Goal: Task Accomplishment & Management: Use online tool/utility

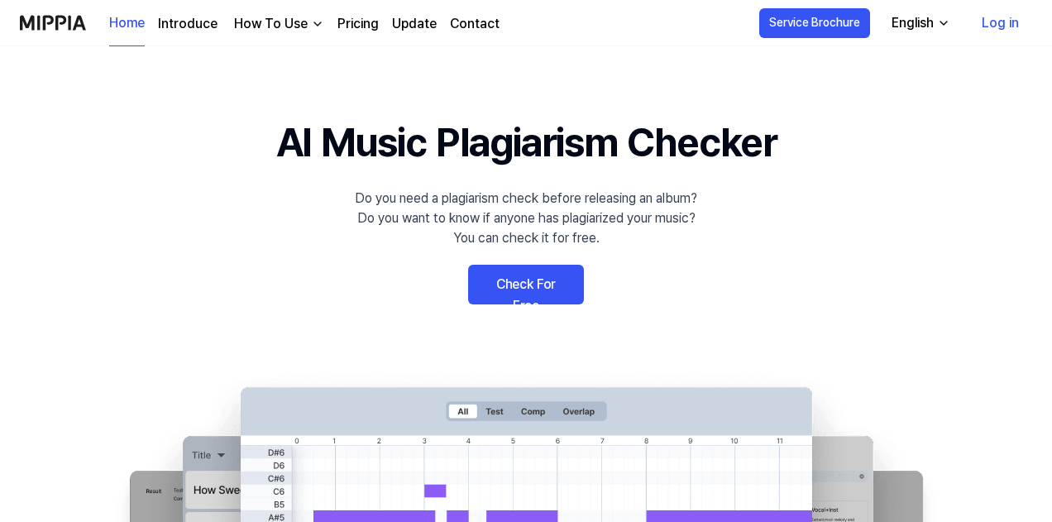
click at [533, 270] on link "Check For Free" at bounding box center [526, 285] width 116 height 40
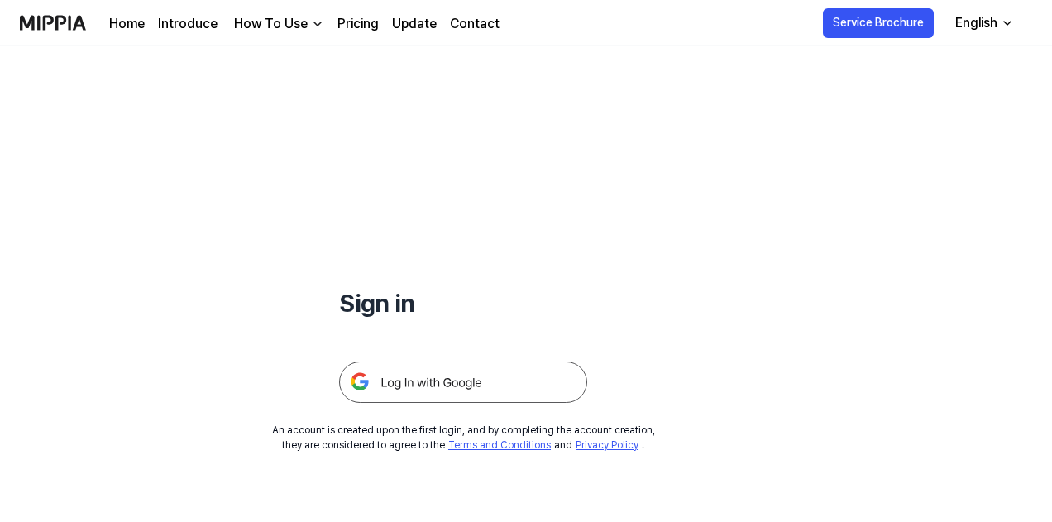
click at [476, 384] on img at bounding box center [463, 381] width 248 height 41
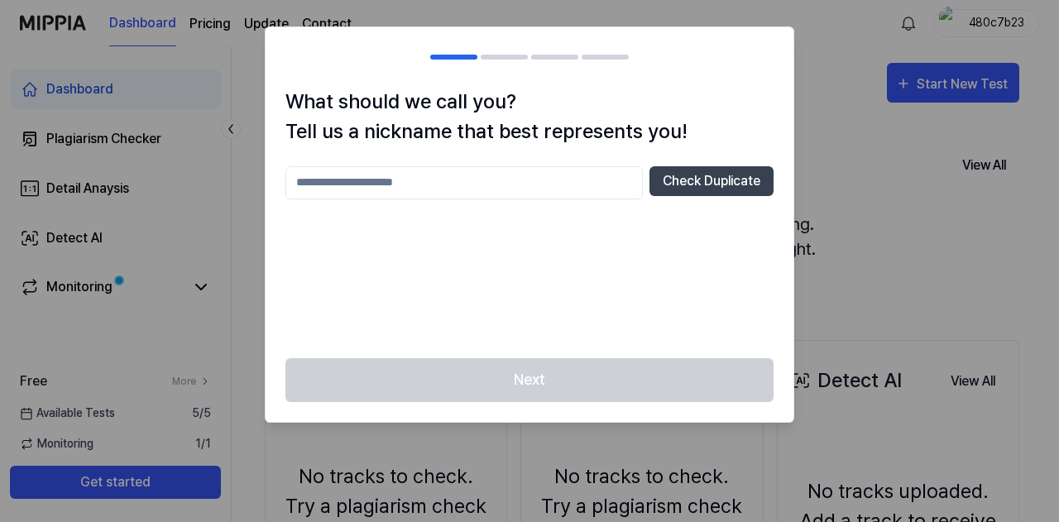
click at [529, 184] on input "text" at bounding box center [463, 182] width 357 height 33
click at [712, 184] on button "Check Duplicate" at bounding box center [711, 181] width 124 height 30
click at [510, 191] on input "*" at bounding box center [463, 182] width 357 height 33
click at [427, 188] on input "*" at bounding box center [463, 182] width 357 height 33
type input "****"
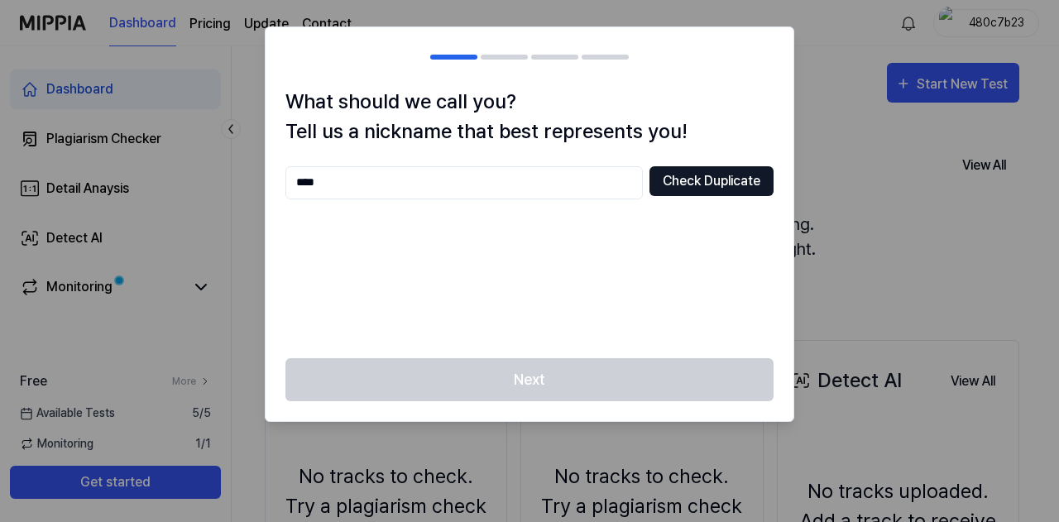
click at [658, 168] on button "Check Duplicate" at bounding box center [711, 181] width 124 height 30
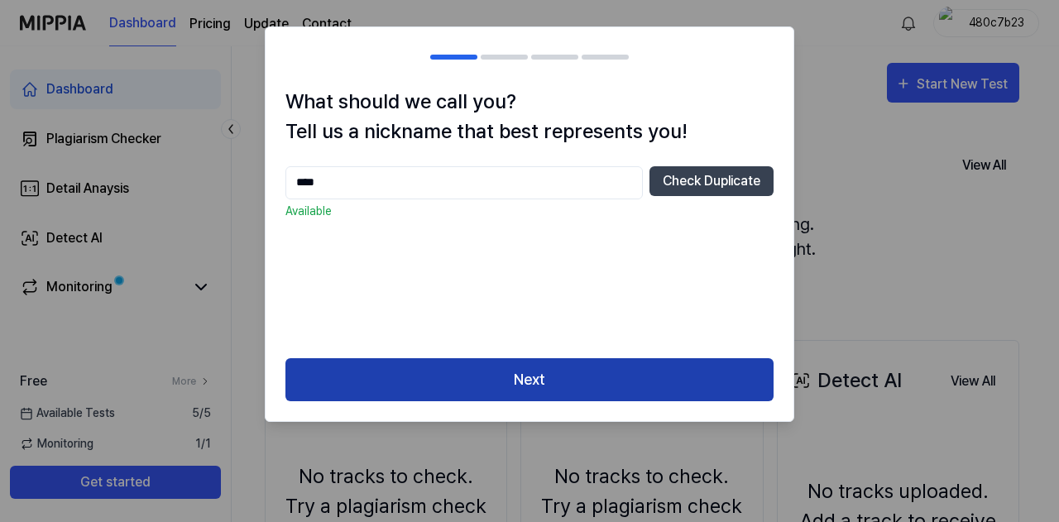
click at [589, 378] on button "Next" at bounding box center [529, 380] width 488 height 44
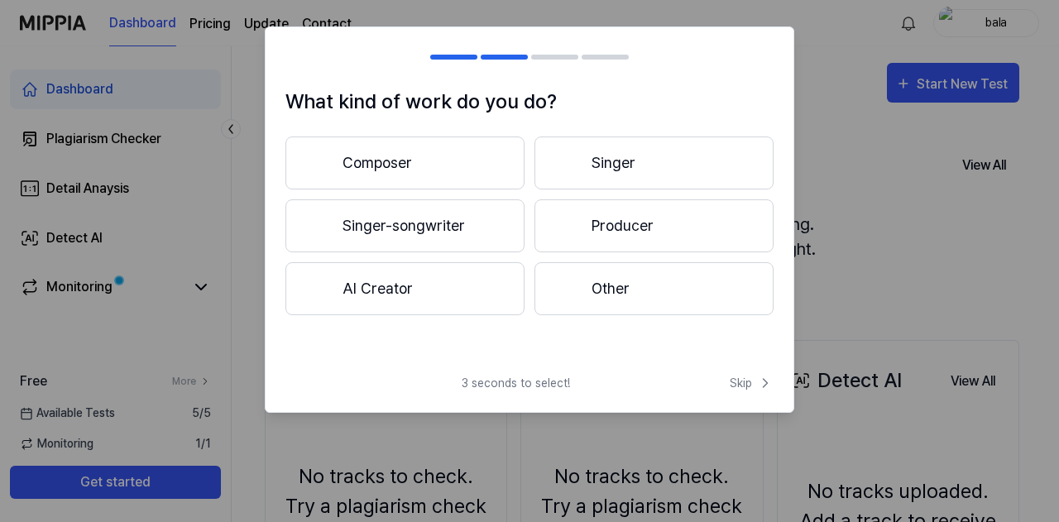
click at [414, 278] on button "AI Creator" at bounding box center [404, 288] width 239 height 53
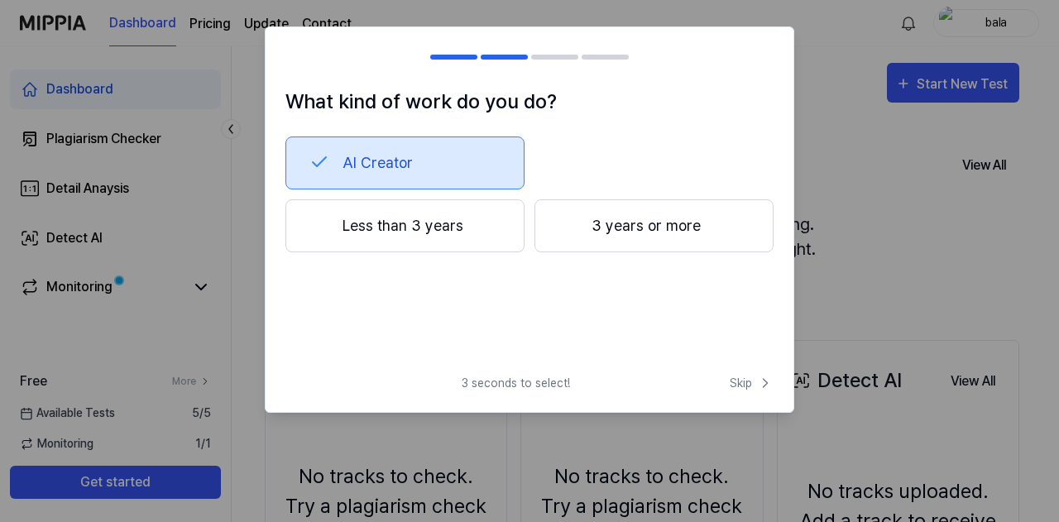
click at [435, 169] on button "AI Creator" at bounding box center [404, 162] width 239 height 53
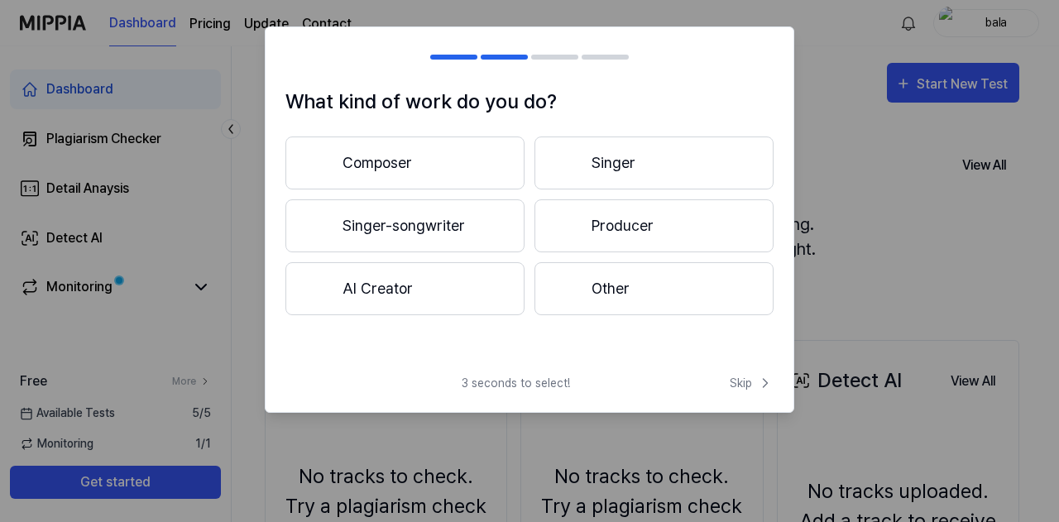
click at [448, 222] on button "Singer-songwriter" at bounding box center [404, 225] width 239 height 53
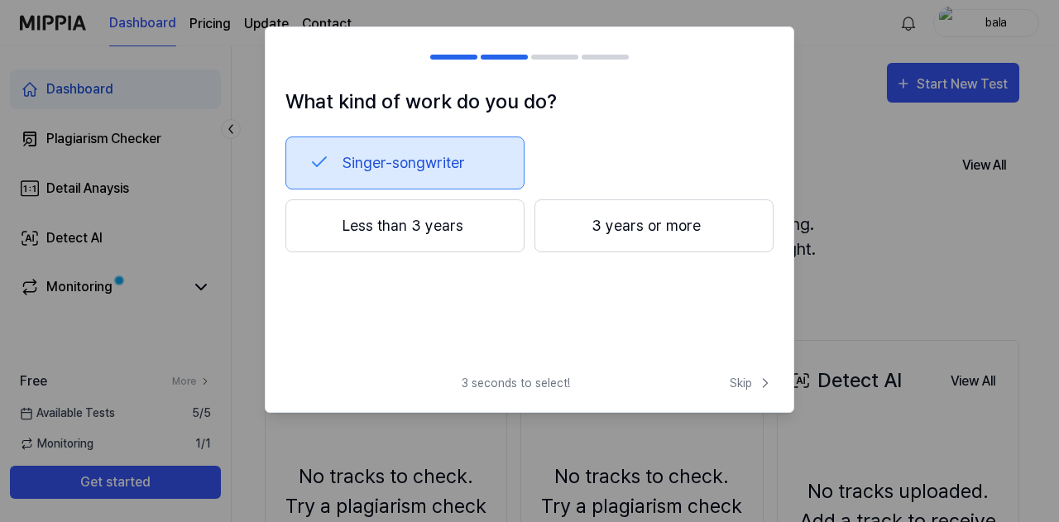
click at [398, 227] on button "Less than 3 years" at bounding box center [404, 225] width 239 height 53
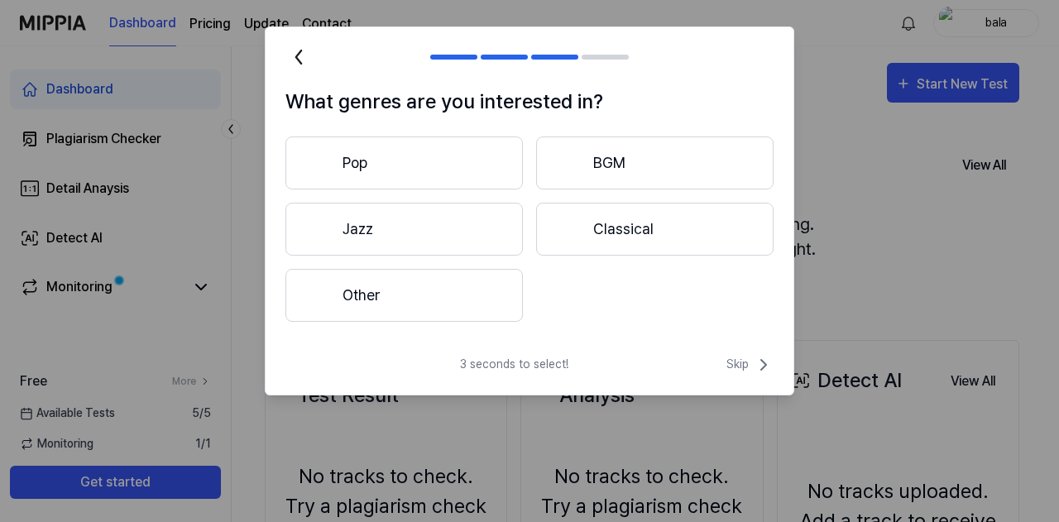
click at [419, 299] on button "Other" at bounding box center [403, 295] width 237 height 53
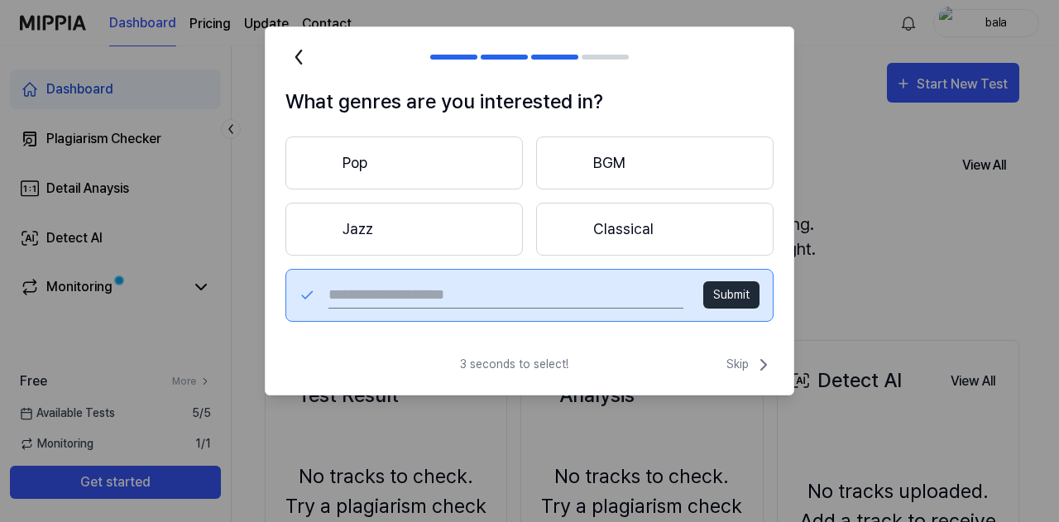
click at [597, 292] on input "text" at bounding box center [505, 295] width 355 height 26
type input "*****"
click at [752, 291] on button "Submit" at bounding box center [731, 294] width 56 height 27
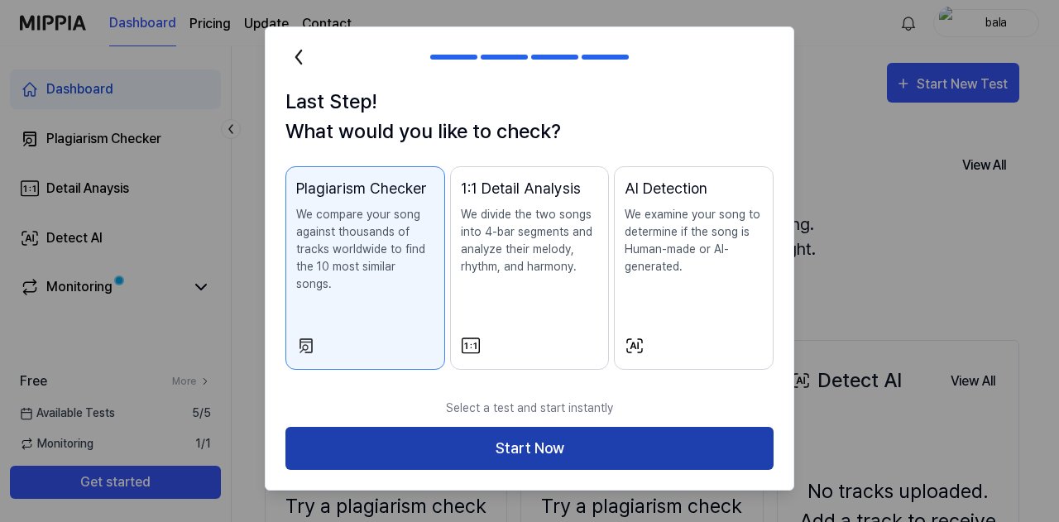
click at [594, 427] on button "Start Now" at bounding box center [529, 449] width 488 height 44
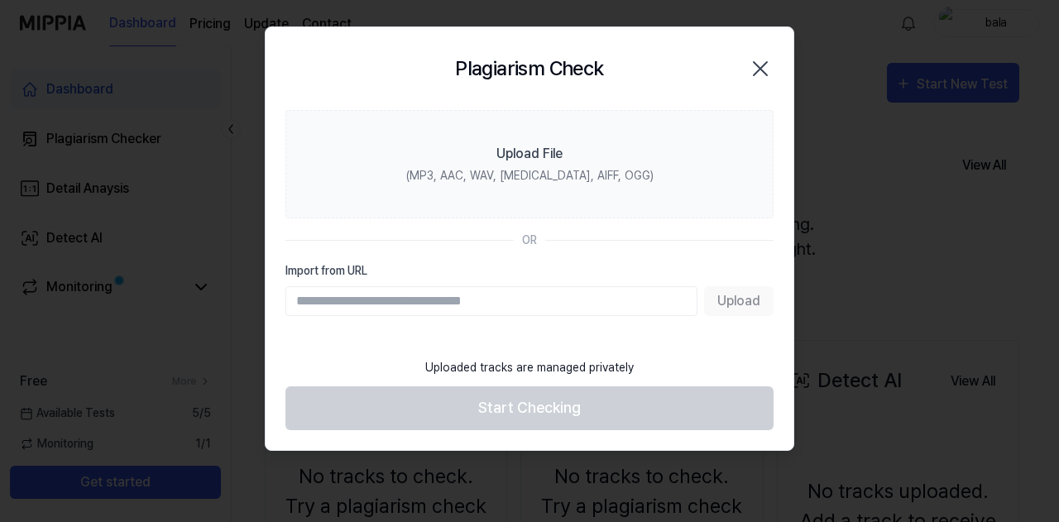
click at [746, 299] on div "Upload" at bounding box center [529, 301] width 488 height 30
click at [607, 309] on input "Import from URL" at bounding box center [491, 301] width 412 height 30
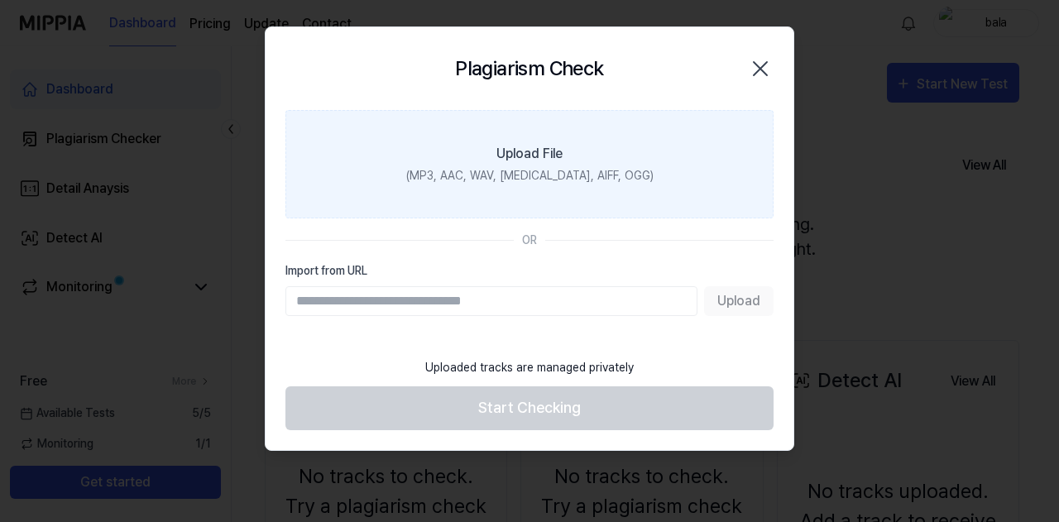
click at [509, 133] on label "Upload File (MP3, AAC, WAV, [MEDICAL_DATA], AIFF, OGG)" at bounding box center [529, 164] width 488 height 108
click at [0, 0] on input "Upload File (MP3, AAC, WAV, [MEDICAL_DATA], AIFF, OGG)" at bounding box center [0, 0] width 0 height 0
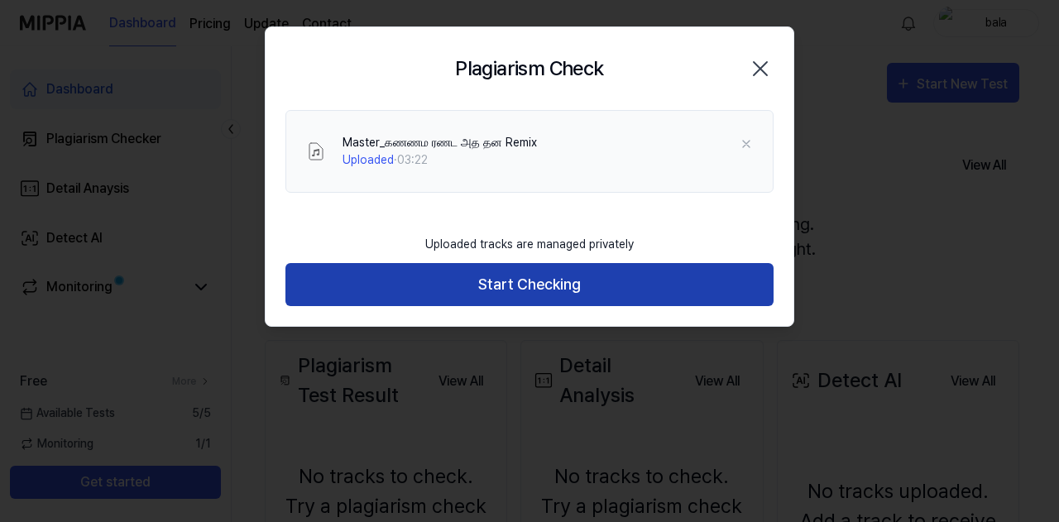
click at [551, 285] on button "Start Checking" at bounding box center [529, 285] width 488 height 44
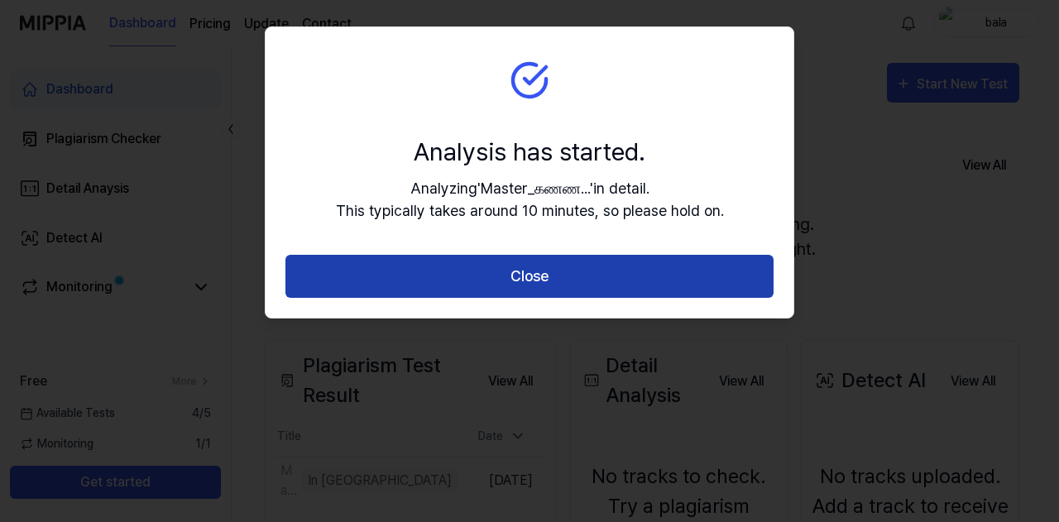
click at [673, 274] on button "Close" at bounding box center [529, 277] width 488 height 44
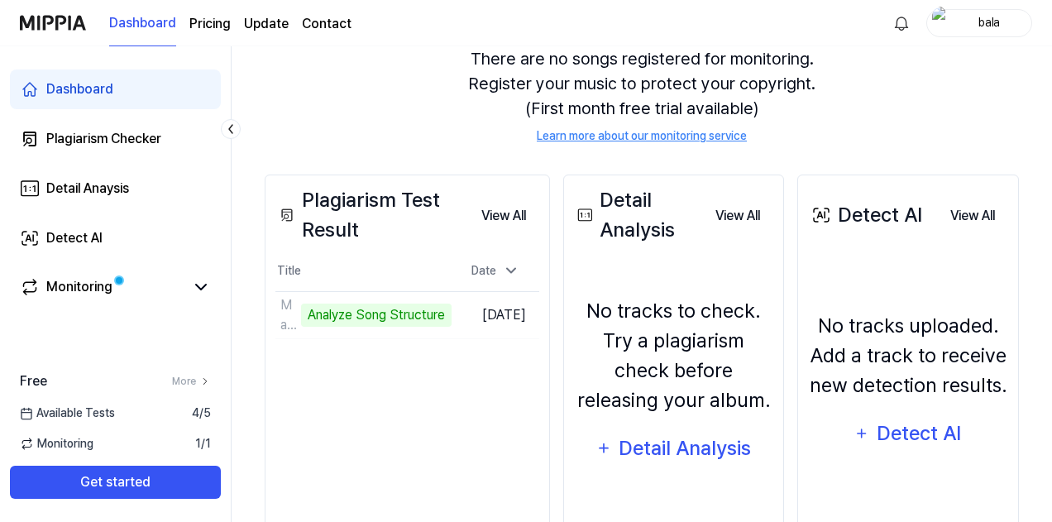
scroll to position [242, 0]
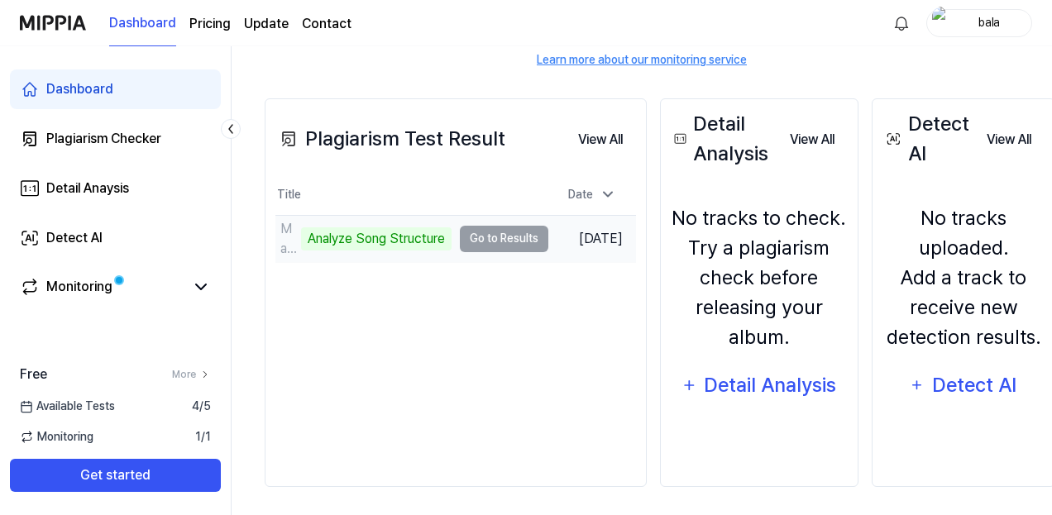
click at [488, 236] on td "Master_கணணம ரணட அத தன Remix Analyze Song Structure Go to Results" at bounding box center [411, 239] width 273 height 46
click at [533, 243] on td "Master_கணணம ரணட அத தன Remix Analyze Song Structure Go to Results" at bounding box center [411, 239] width 273 height 46
click at [533, 242] on td "Master_கணணம ரணட அத தன Remix Analyze Song Structure Go to Results" at bounding box center [411, 239] width 273 height 46
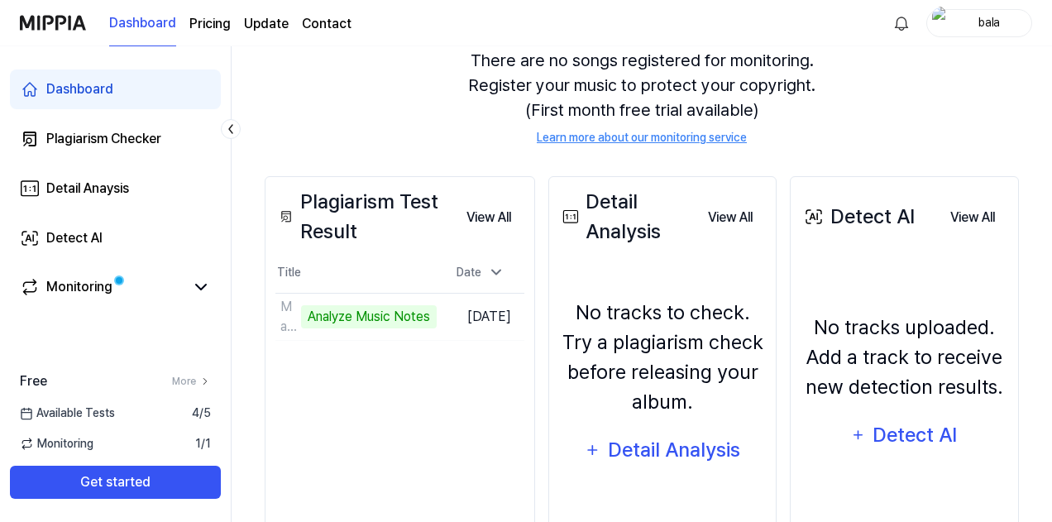
scroll to position [165, 0]
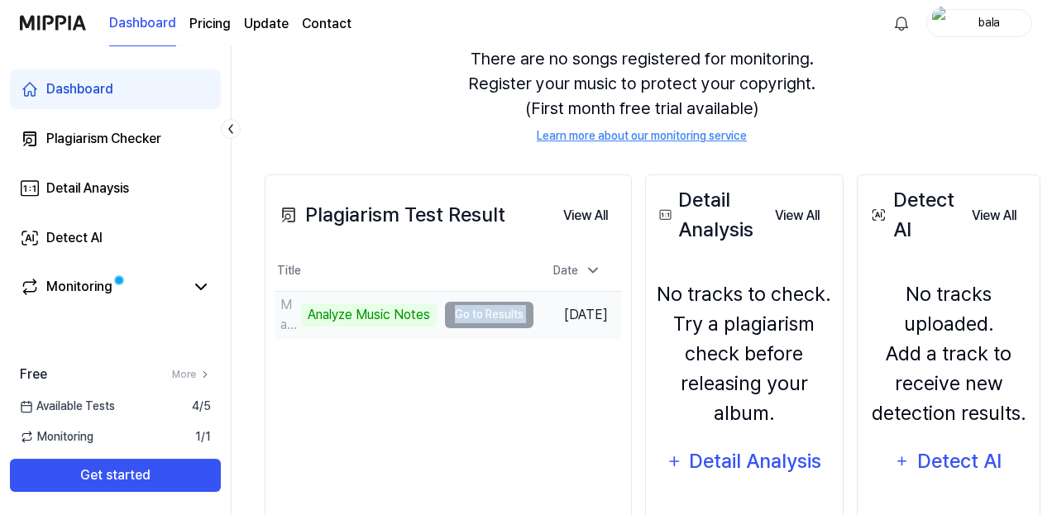
click at [475, 310] on td "Master_கணணம ரணட அத தன Remix Analyze Music Notes Go to Results" at bounding box center [404, 315] width 258 height 46
click at [395, 315] on div "Analyze Music Notes" at bounding box center [369, 315] width 136 height 23
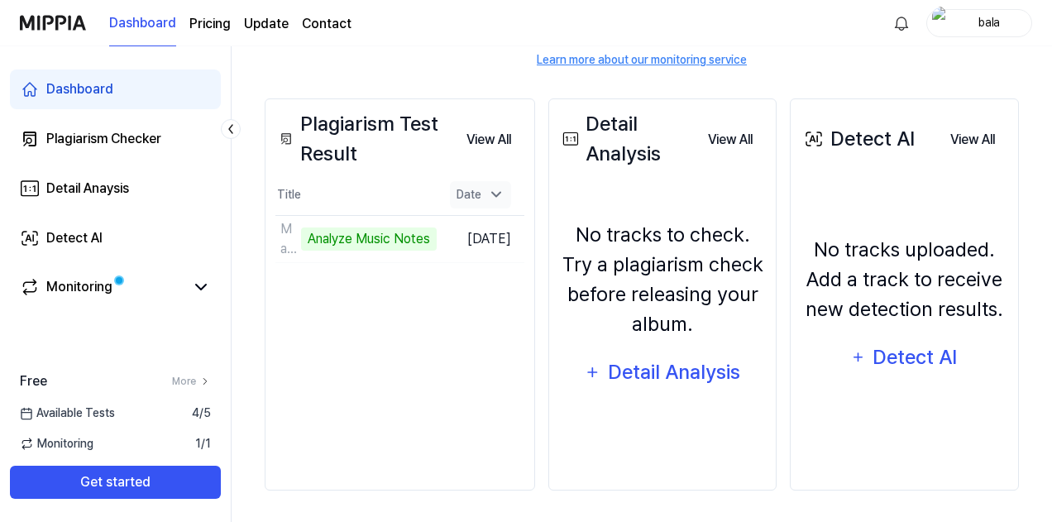
scroll to position [0, 0]
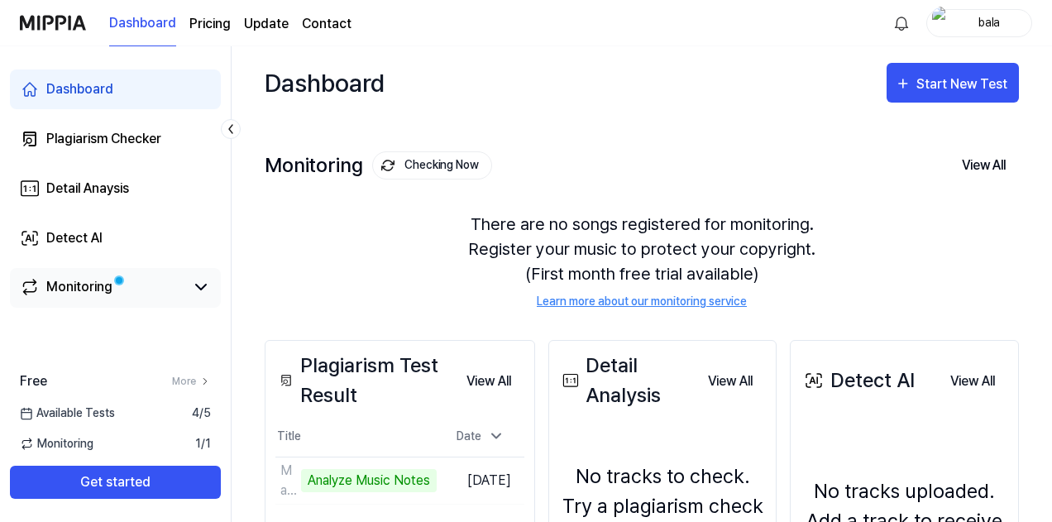
click at [124, 280] on span at bounding box center [119, 281] width 12 height 12
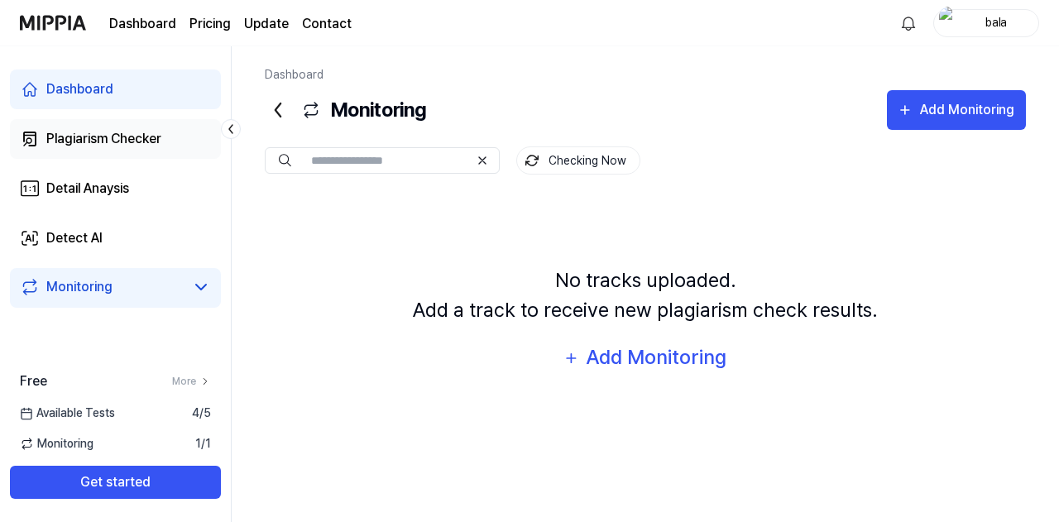
click at [151, 141] on div "Plagiarism Checker" at bounding box center [103, 139] width 115 height 20
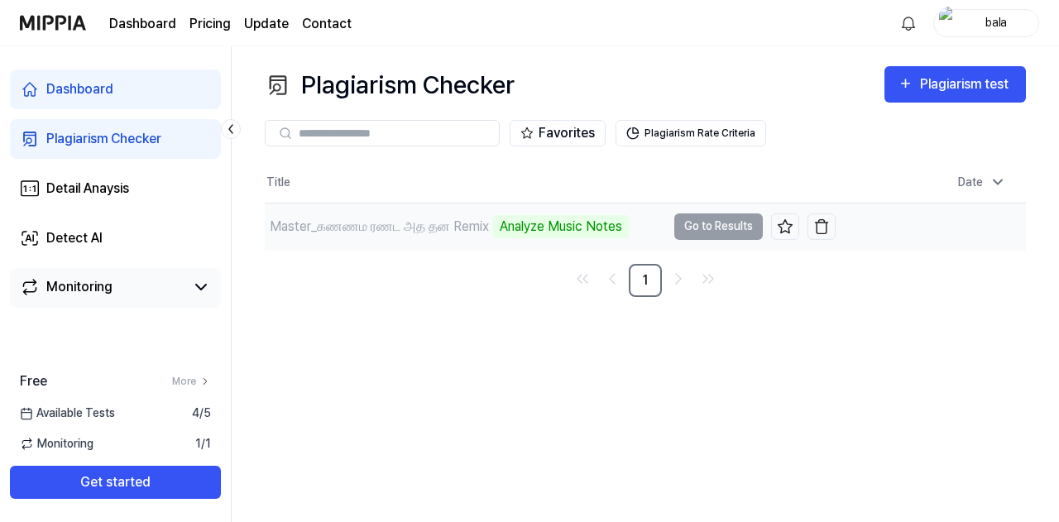
click at [610, 229] on div "Analyze Music Notes" at bounding box center [561, 226] width 136 height 23
click at [724, 227] on td "Master_கணணம ரணட அத தன Remix Analyze Music Notes Go to Results" at bounding box center [550, 226] width 571 height 46
click at [731, 229] on td "Master_கணணம ரணட அத தன Remix Analyze Music Notes Go to Results" at bounding box center [550, 226] width 571 height 46
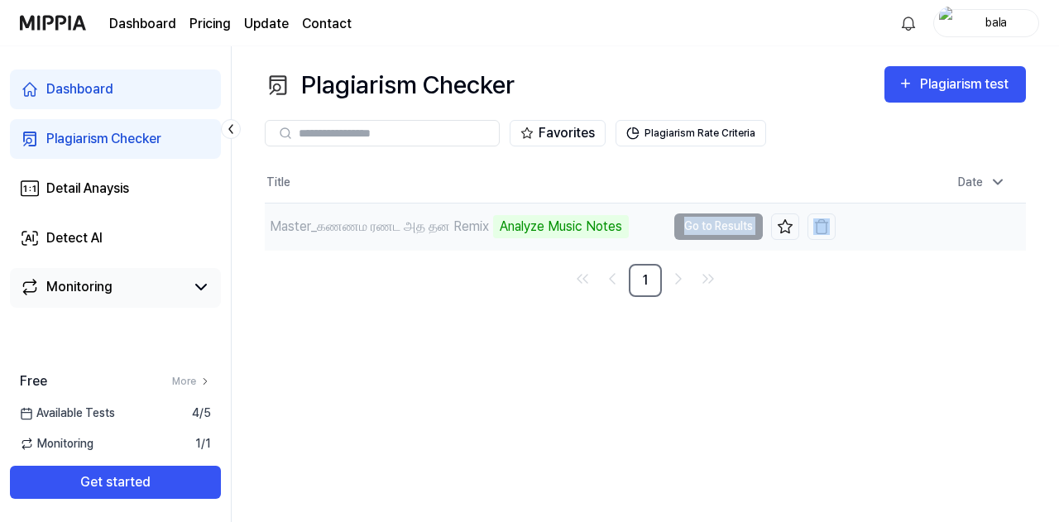
click at [731, 229] on td "Master_கணணம ரணட அத தன Remix Analyze Music Notes Go to Results" at bounding box center [550, 226] width 571 height 46
click at [489, 222] on div "Master_கணணம ரணட அத தன Remix" at bounding box center [379, 227] width 219 height 20
click at [600, 228] on div "Analyze Music Notes" at bounding box center [561, 226] width 136 height 23
click at [739, 226] on td "Master_கணணம ரணட அத தன Remix 22% Go to Results" at bounding box center [550, 226] width 571 height 46
click at [731, 226] on td "Master_கணணம ரணட அத தன Remix 22% Go to Results" at bounding box center [550, 226] width 571 height 46
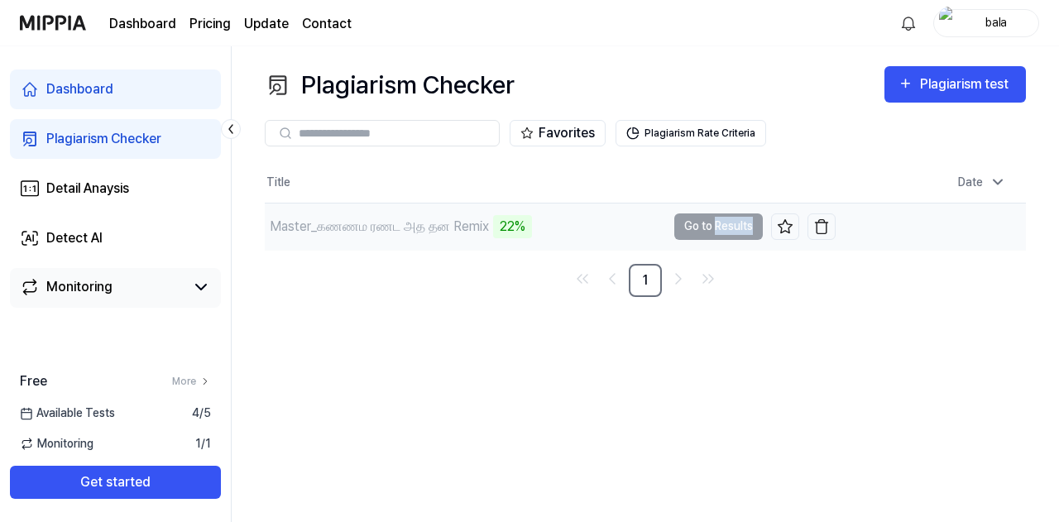
click at [731, 226] on td "Master_கணணம ரணட அத தன Remix 22% Go to Results" at bounding box center [550, 226] width 571 height 46
click at [730, 226] on td "Master_கணணம ரணட அத தன Remix 22% Go to Results" at bounding box center [550, 226] width 571 height 46
click at [532, 232] on div "22%" at bounding box center [512, 226] width 39 height 23
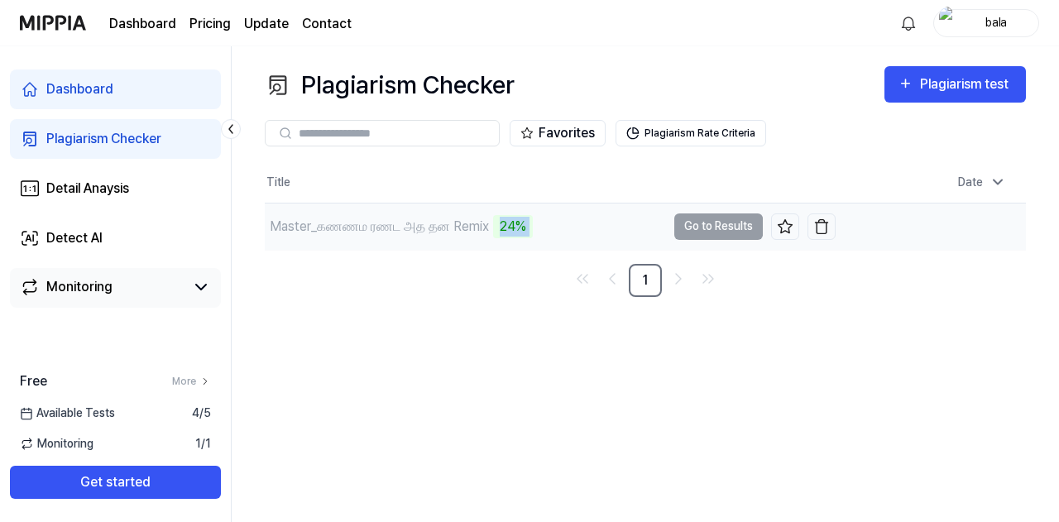
click at [533, 232] on div "24%" at bounding box center [513, 226] width 40 height 23
click at [533, 228] on div "24%" at bounding box center [513, 226] width 40 height 23
click at [443, 220] on div "Master_கணணம ரணட அத தன Remix" at bounding box center [379, 227] width 219 height 20
click at [742, 228] on button "Go to Results" at bounding box center [718, 226] width 89 height 26
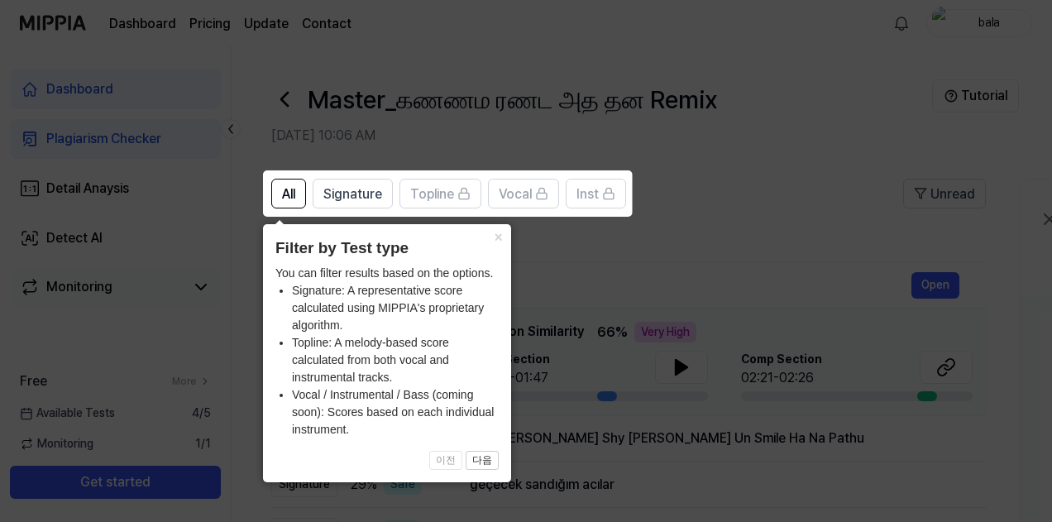
click at [685, 176] on icon at bounding box center [529, 261] width 1059 height 522
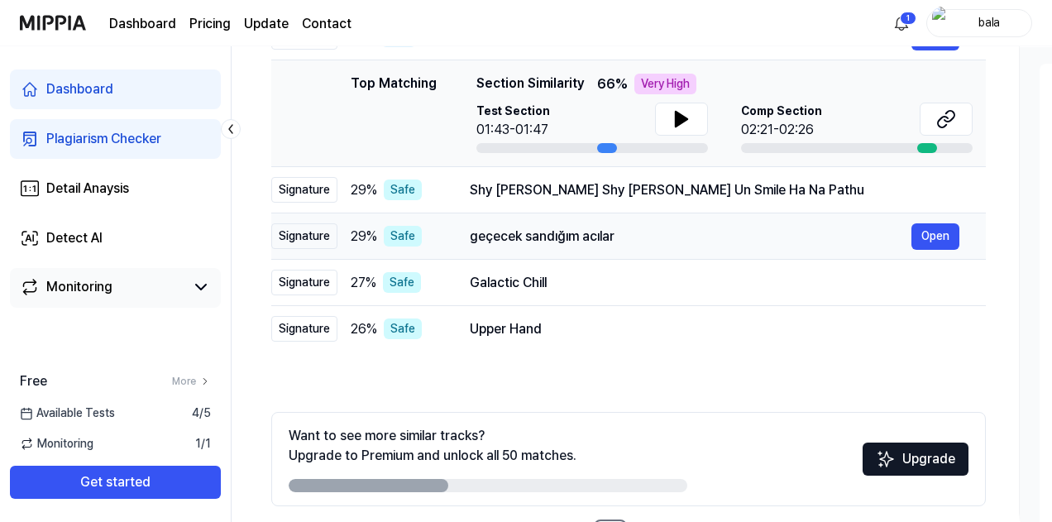
scroll to position [165, 0]
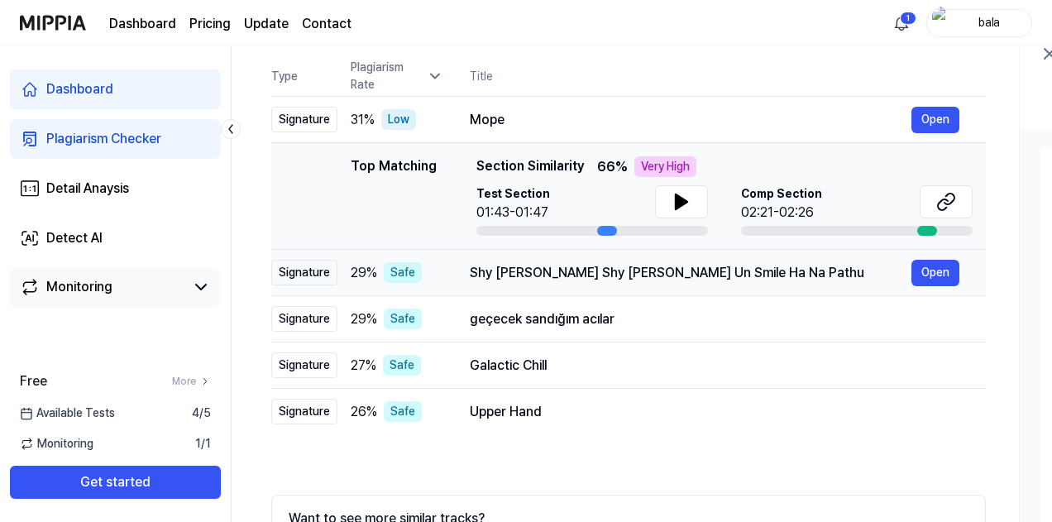
click at [492, 270] on div "Shy [PERSON_NAME] Shy [PERSON_NAME] Un Smile Ha Na Pathu" at bounding box center [691, 273] width 442 height 20
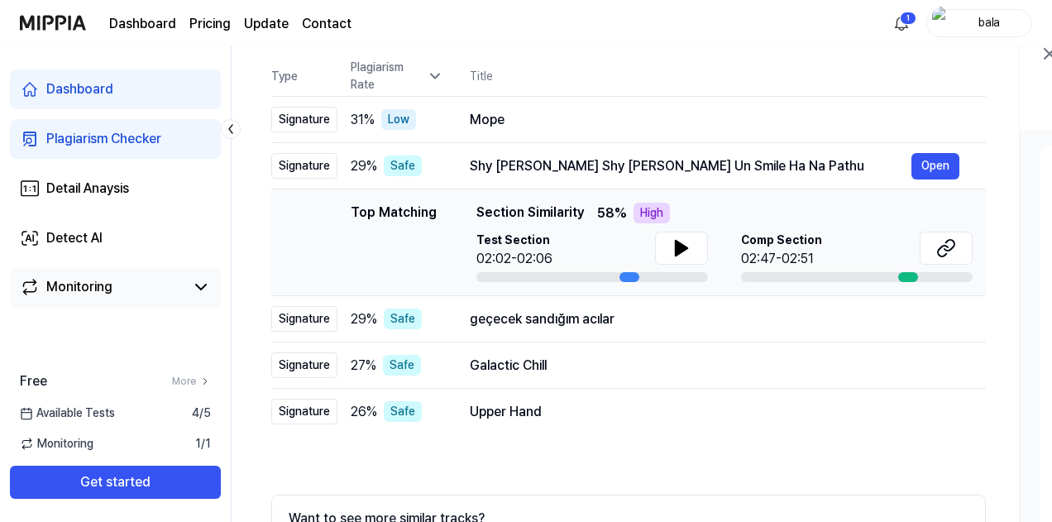
click at [541, 483] on div "All Signature Topline Vocal Inst Unread All Signature Topline Vocal Inst Type P…" at bounding box center [628, 324] width 715 height 622
click at [682, 244] on icon at bounding box center [682, 248] width 12 height 15
click at [912, 278] on div at bounding box center [908, 277] width 20 height 10
click at [942, 157] on button "Open" at bounding box center [935, 166] width 48 height 26
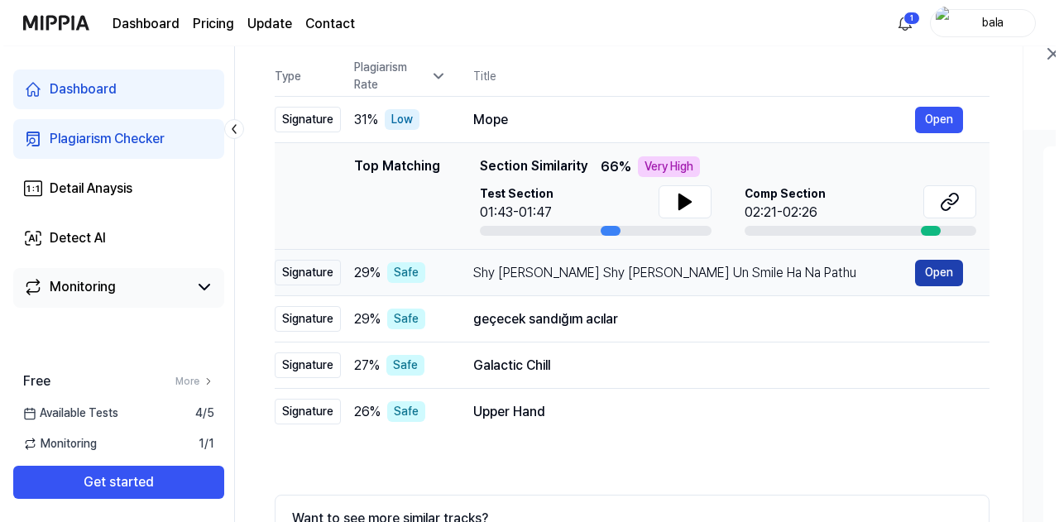
scroll to position [0, 0]
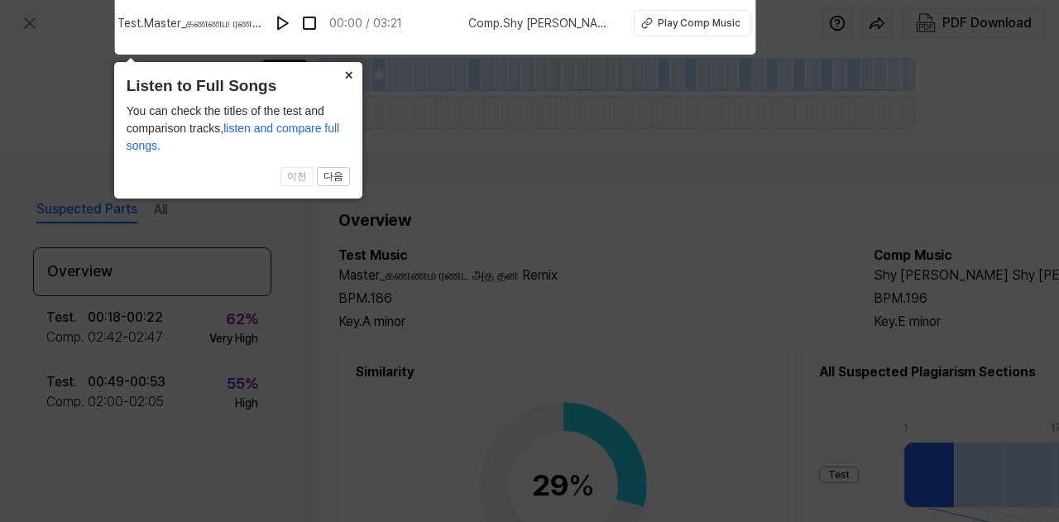
click at [347, 79] on button "×" at bounding box center [349, 73] width 26 height 23
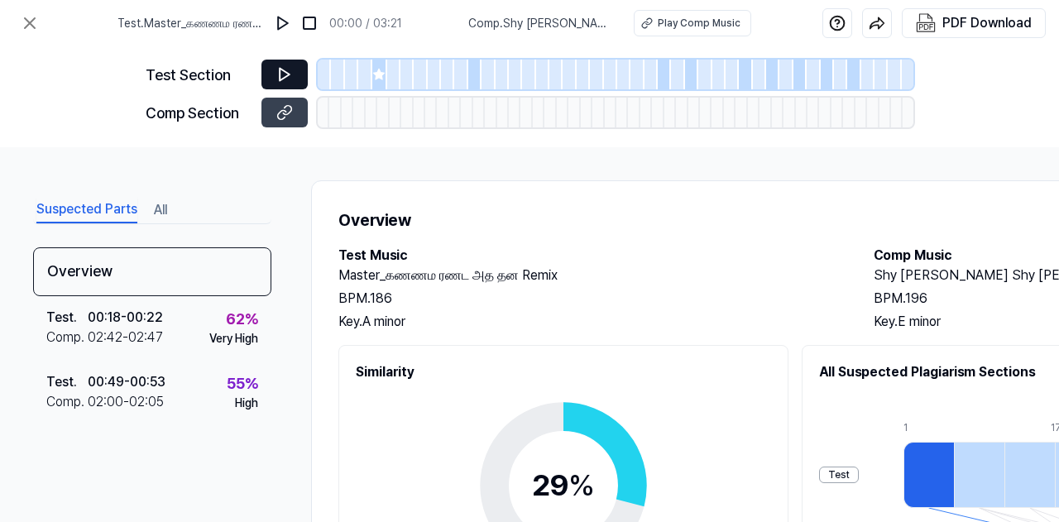
click at [278, 75] on icon at bounding box center [284, 74] width 17 height 17
click at [39, 28] on icon at bounding box center [30, 23] width 20 height 20
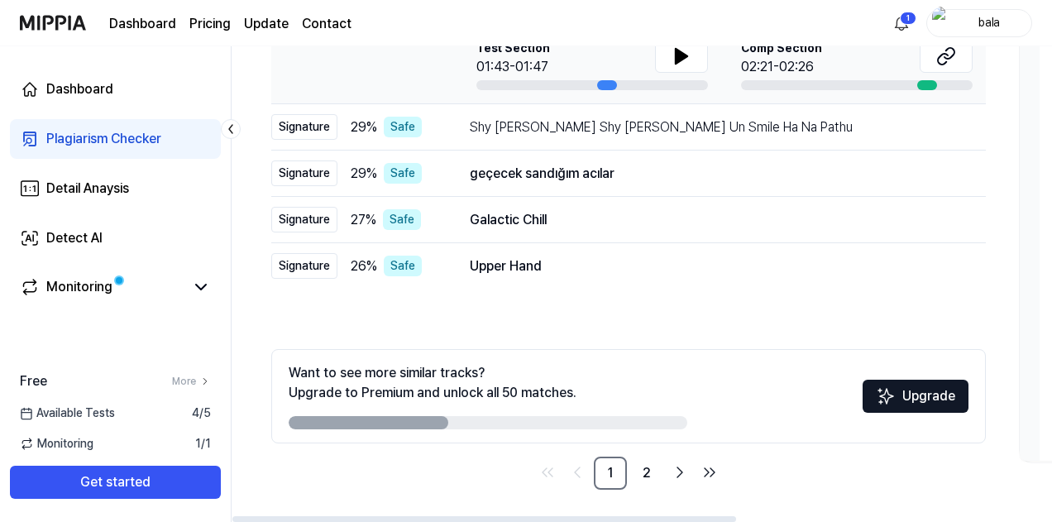
scroll to position [311, 0]
click at [51, 136] on div "Plagiarism Checker" at bounding box center [103, 139] width 115 height 20
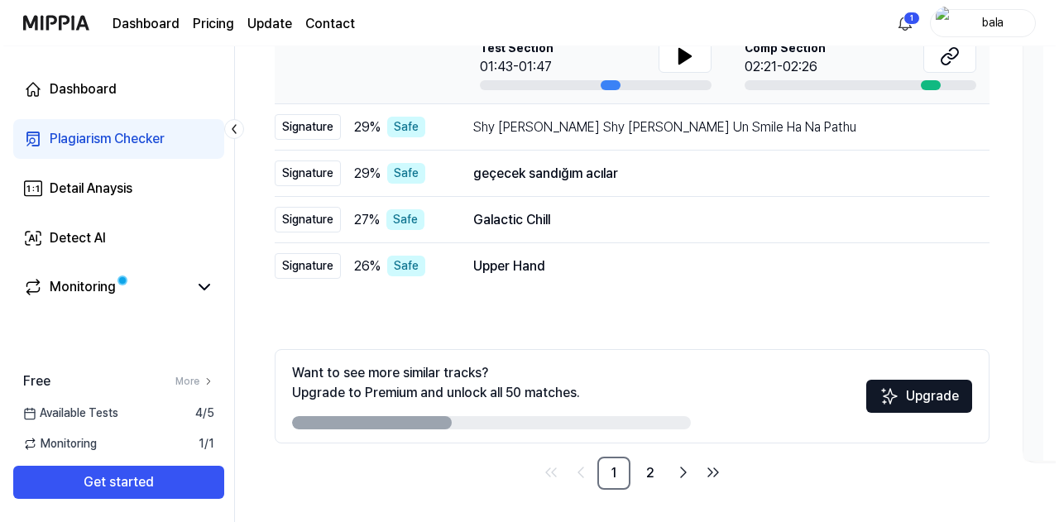
scroll to position [0, 0]
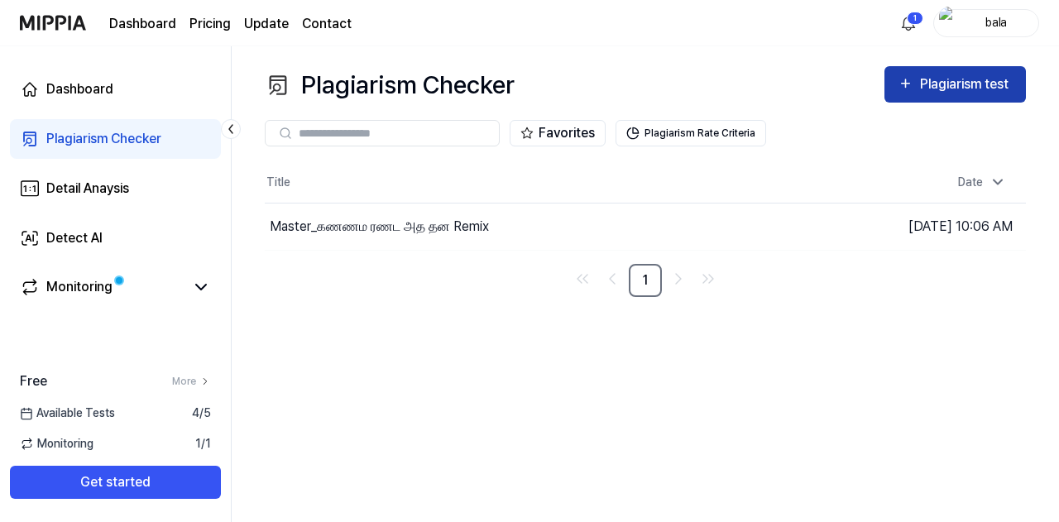
click at [897, 95] on button "Plagiarism test" at bounding box center [954, 84] width 141 height 36
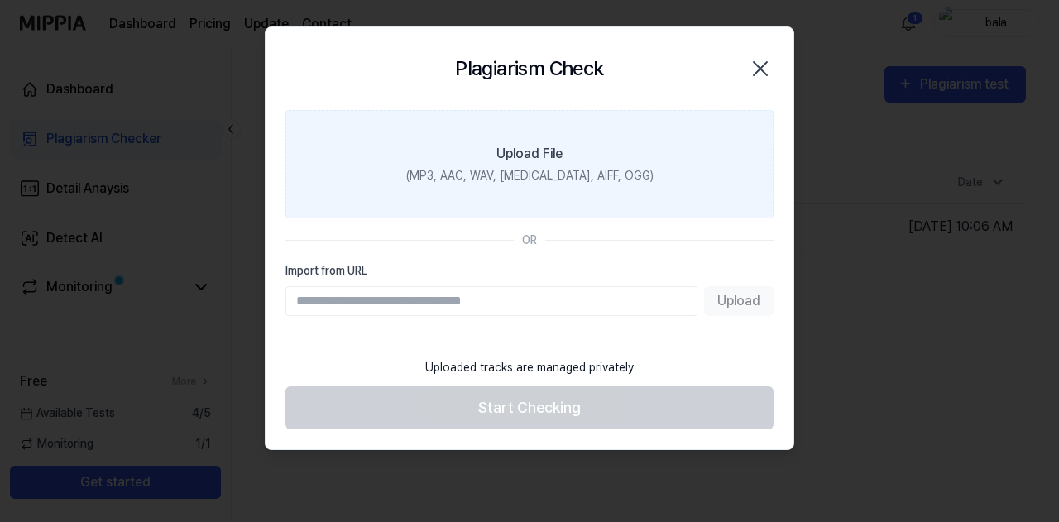
click at [545, 168] on div "(MP3, AAC, WAV, [MEDICAL_DATA], AIFF, OGG)" at bounding box center [529, 175] width 247 height 17
click at [0, 0] on input "Upload File (MP3, AAC, WAV, [MEDICAL_DATA], AIFF, OGG)" at bounding box center [0, 0] width 0 height 0
